Goal: Transaction & Acquisition: Register for event/course

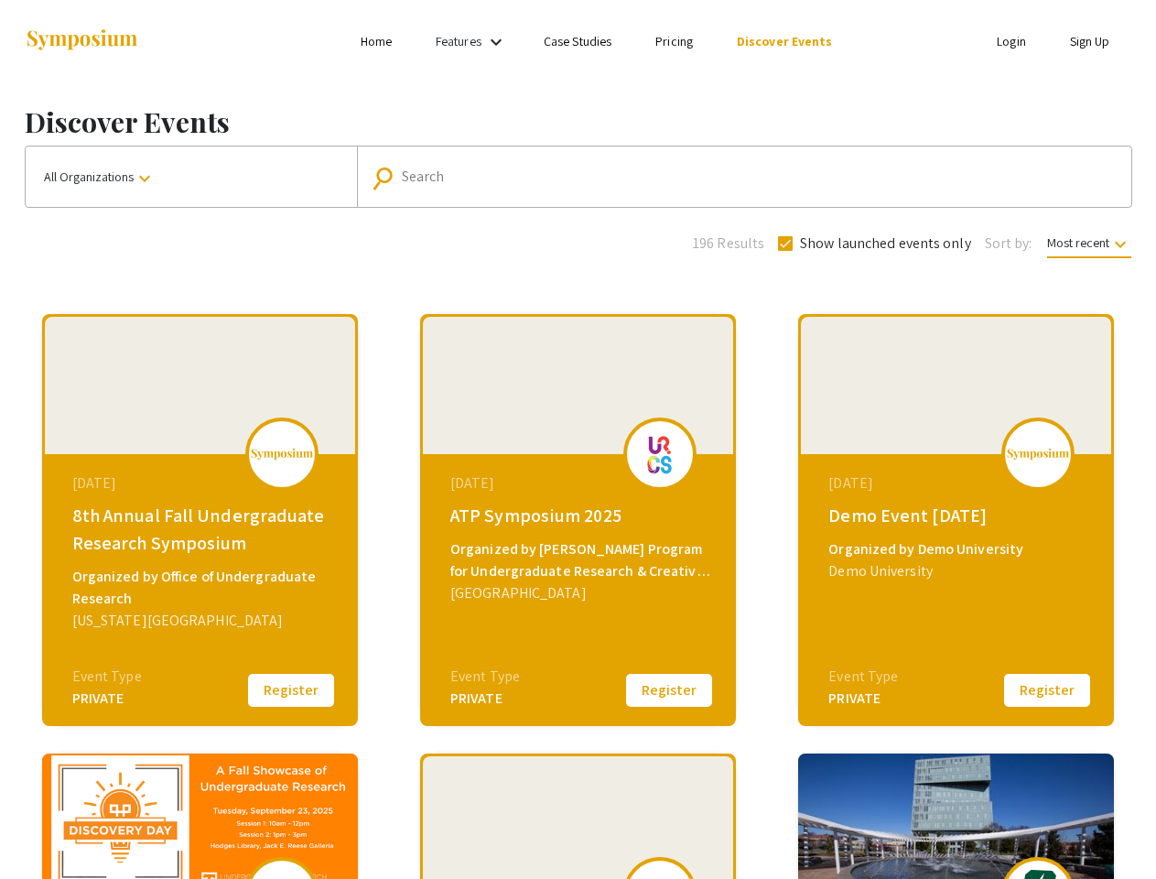
click at [473, 41] on link "Features" at bounding box center [459, 41] width 46 height 16
click at [739, 177] on input "Search" at bounding box center [754, 176] width 705 height 16
click at [872, 243] on span "Show launched events only" at bounding box center [885, 243] width 171 height 22
click at [785, 251] on input "Show launched events only" at bounding box center [784, 251] width 1 height 1
checkbox input "false"
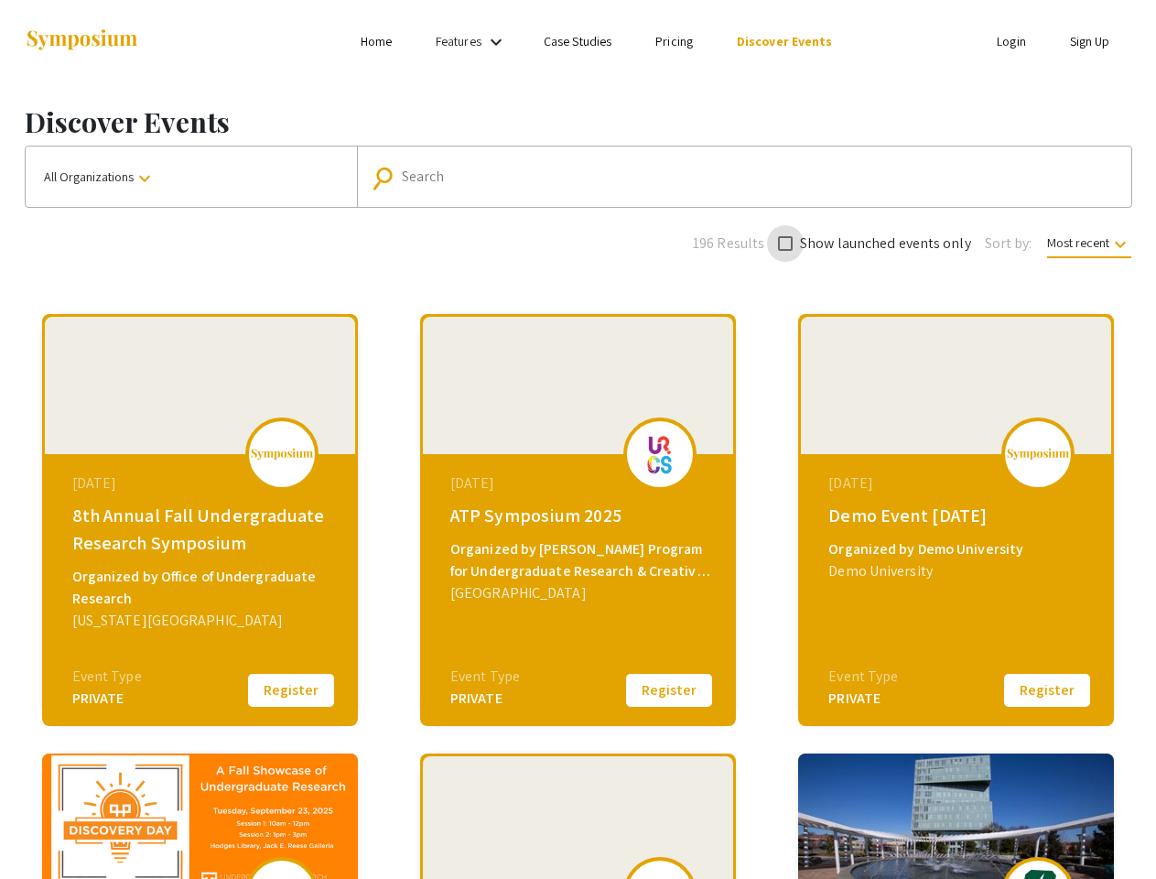
click at [1087, 243] on span "Most recent keyboard_arrow_down" at bounding box center [1089, 246] width 84 height 24
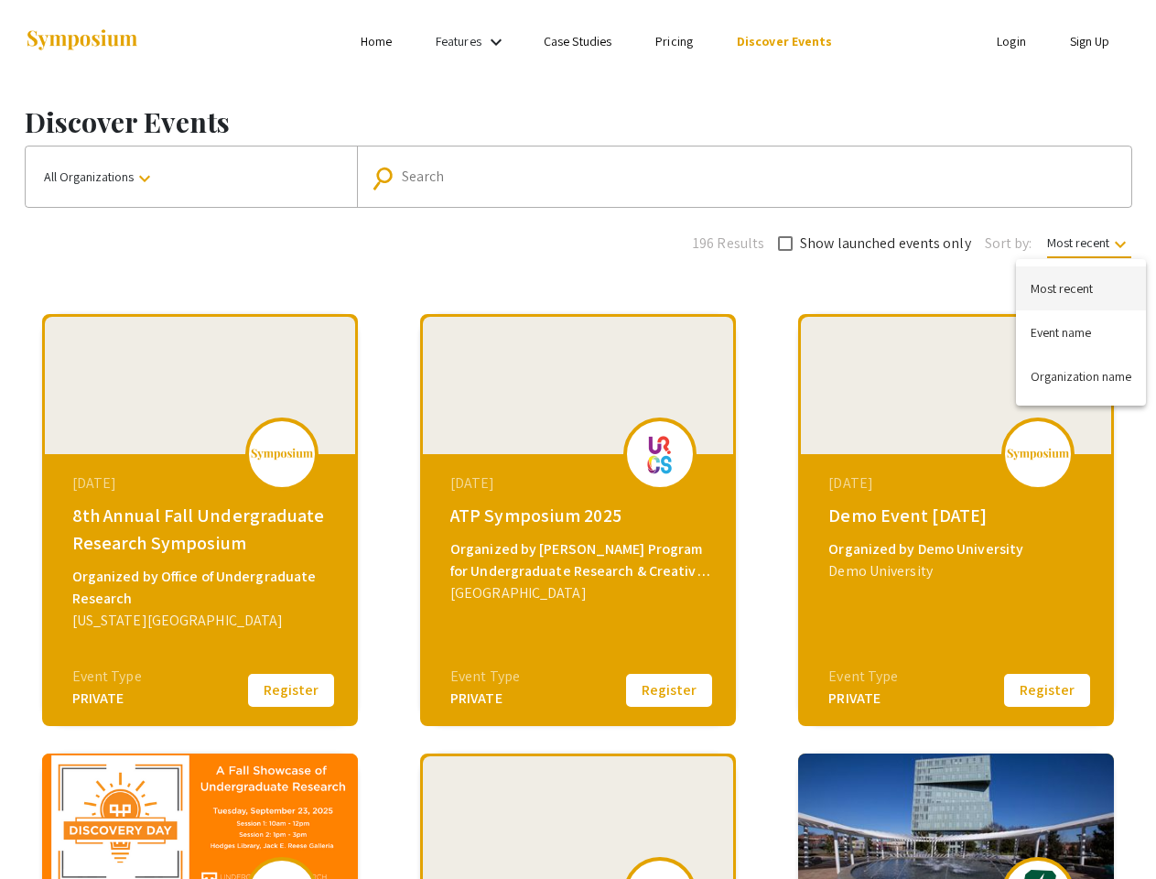
click at [291, 690] on div at bounding box center [578, 439] width 1156 height 879
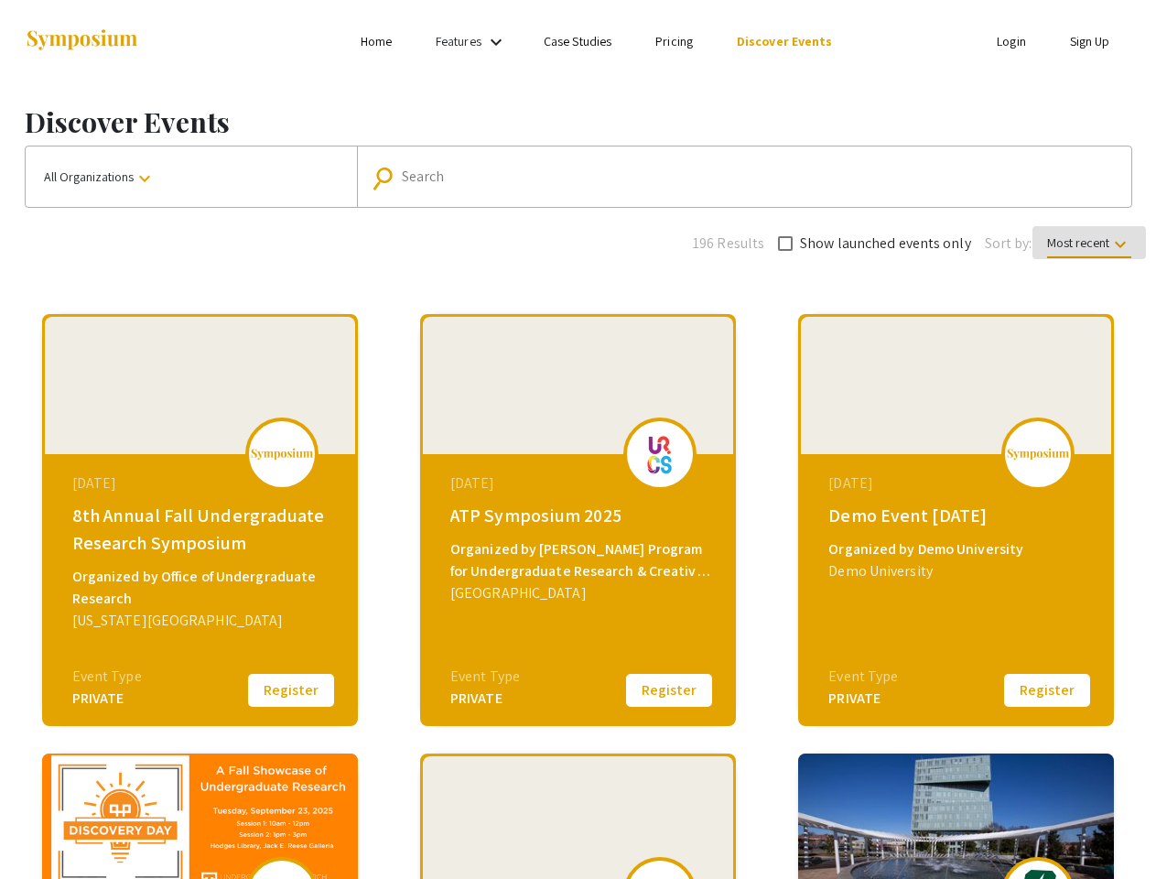
click at [669, 690] on button "Register" at bounding box center [669, 690] width 92 height 38
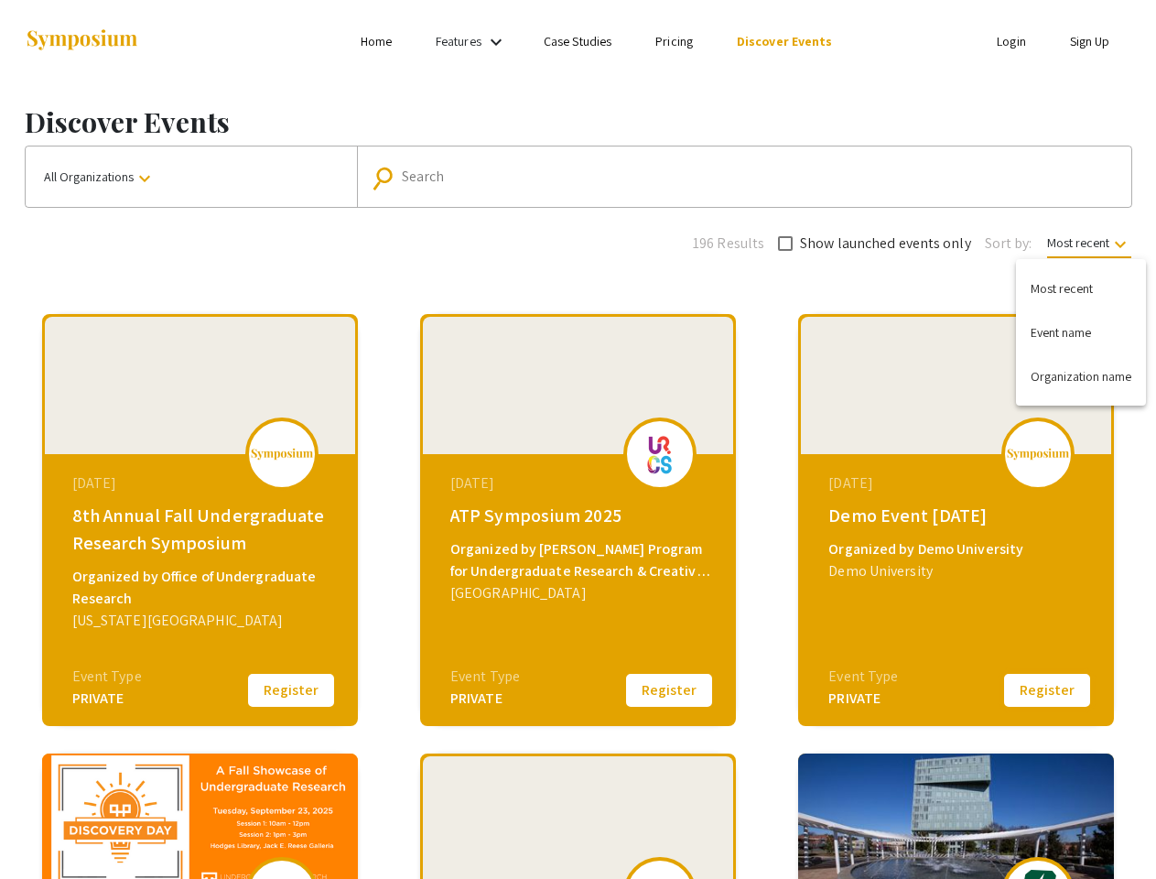
click at [1047, 690] on button "Register" at bounding box center [1047, 690] width 92 height 38
